Goal: Obtain resource: Obtain resource

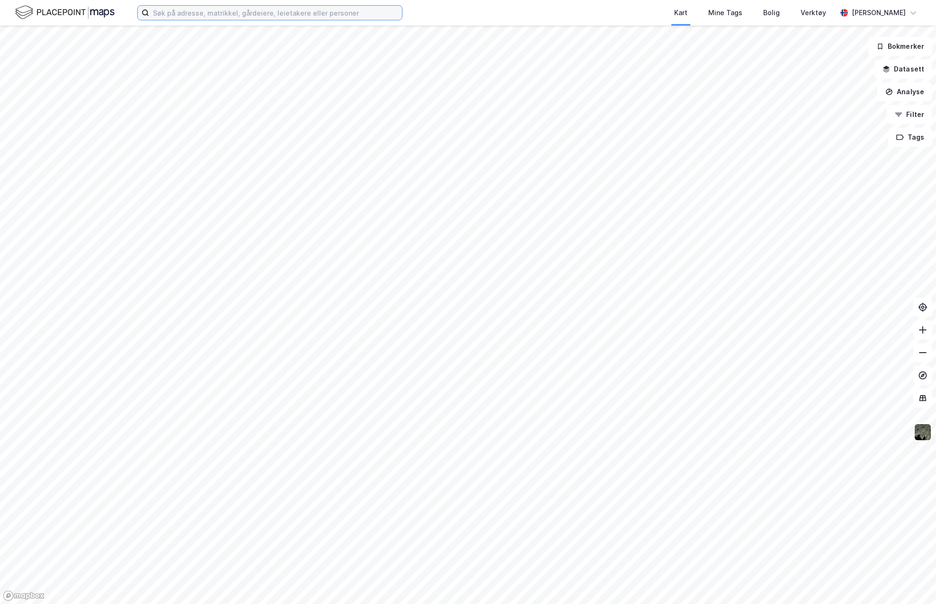
click at [201, 9] on input at bounding box center [275, 13] width 253 height 14
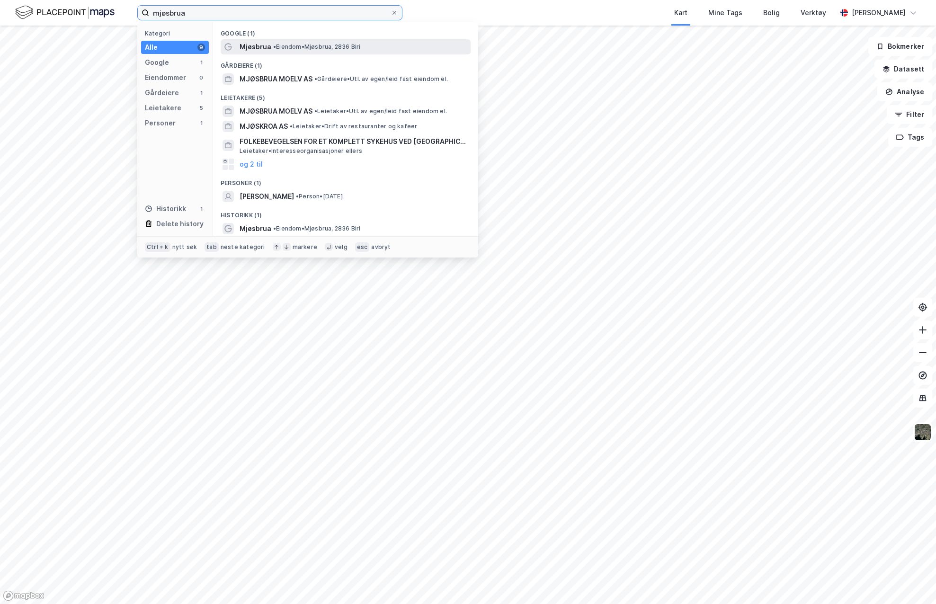
type input "mjøsbrua"
click at [250, 48] on span "Mjøsbrua" at bounding box center [256, 46] width 32 height 11
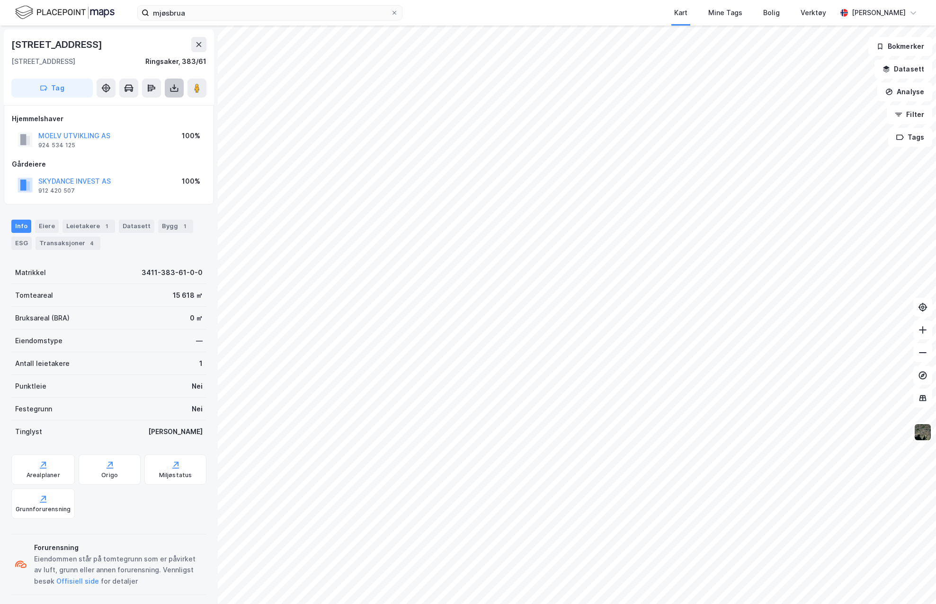
click at [179, 94] on button at bounding box center [174, 88] width 19 height 19
click at [166, 106] on div "Last ned grunnbok" at bounding box center [133, 106] width 101 height 15
click at [172, 90] on icon at bounding box center [174, 87] width 9 height 9
click at [147, 108] on div "Last ned grunnbok" at bounding box center [127, 107] width 55 height 8
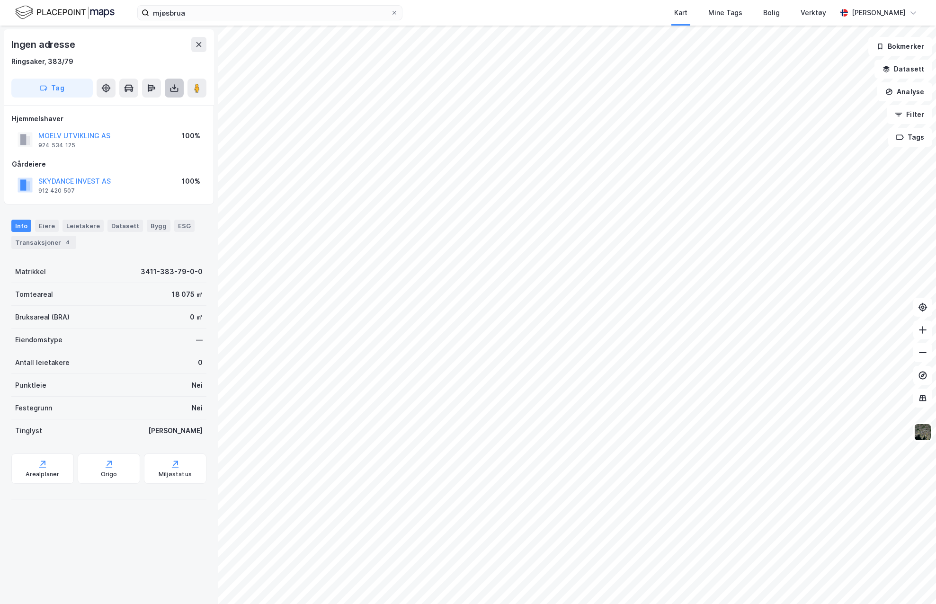
click at [175, 90] on icon at bounding box center [174, 87] width 9 height 9
click at [150, 107] on div "Last ned grunnbok" at bounding box center [127, 107] width 55 height 8
click at [180, 92] on button at bounding box center [174, 88] width 19 height 19
click at [134, 104] on div "Last ned grunnbok" at bounding box center [127, 107] width 55 height 8
click at [0, 0] on button "SKYDANCE INVEST AS" at bounding box center [0, 0] width 0 height 0
